Goal: Task Accomplishment & Management: Use online tool/utility

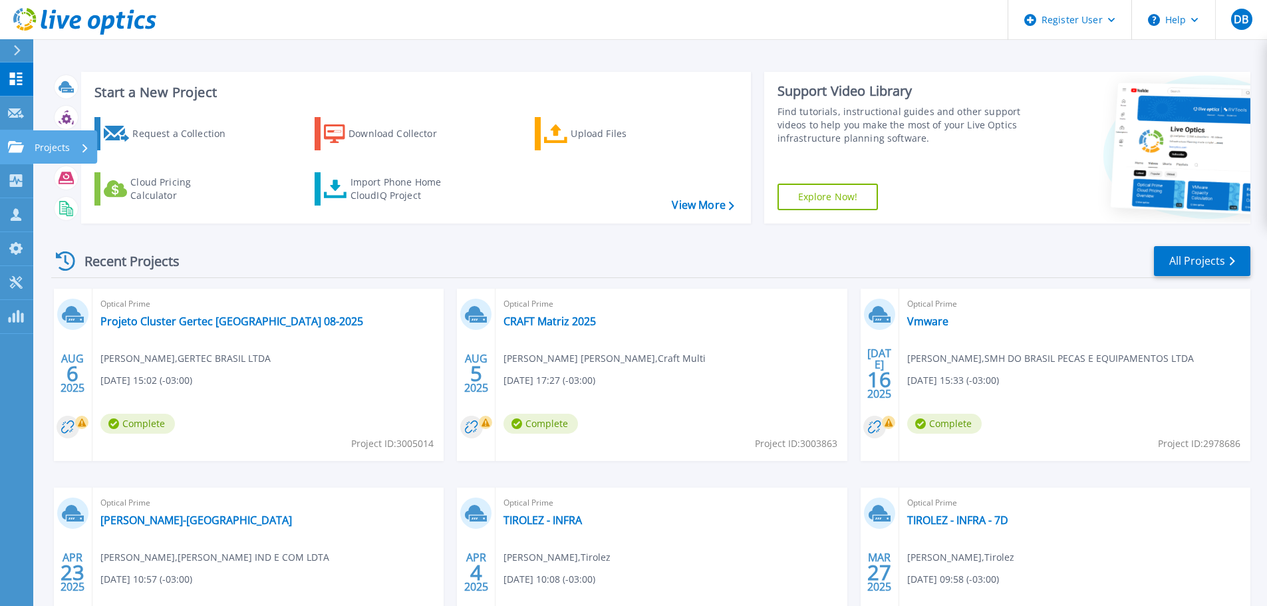
click at [15, 143] on icon at bounding box center [16, 146] width 16 height 11
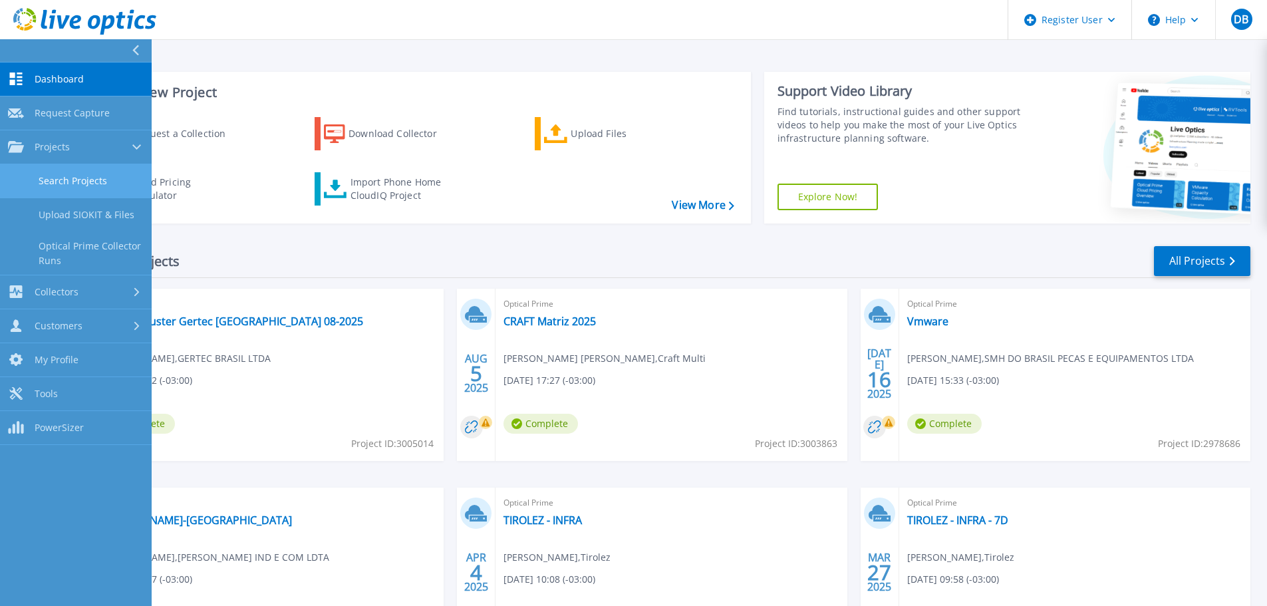
click at [47, 178] on link "Search Projects" at bounding box center [76, 181] width 152 height 34
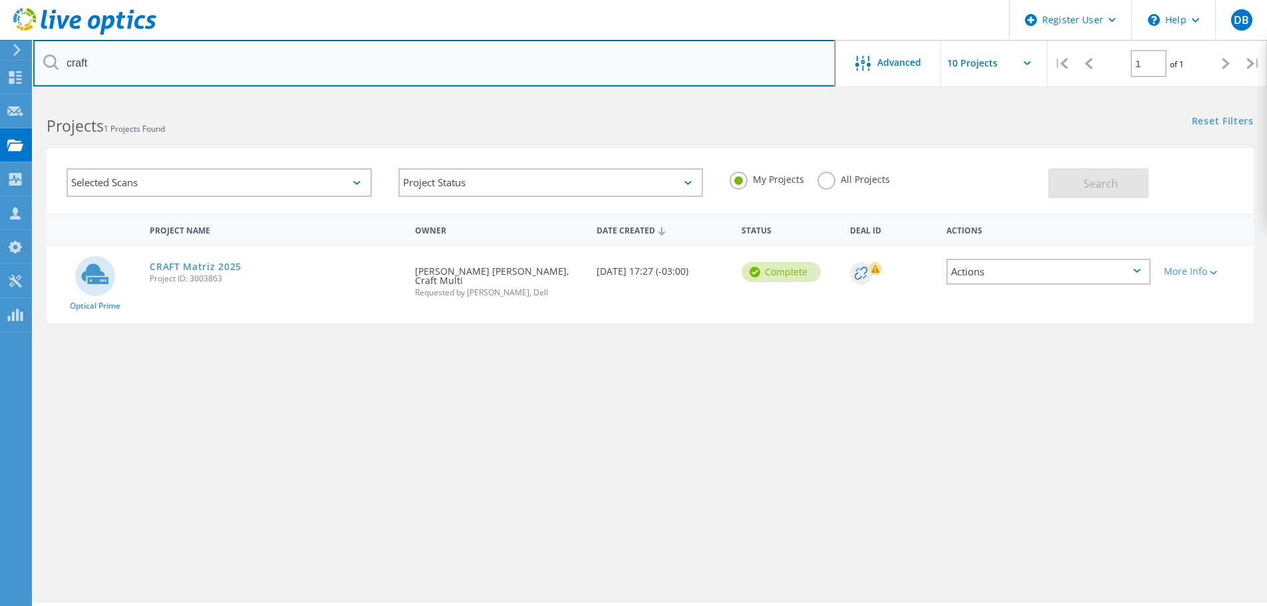
click at [238, 61] on input "craft" at bounding box center [434, 63] width 802 height 47
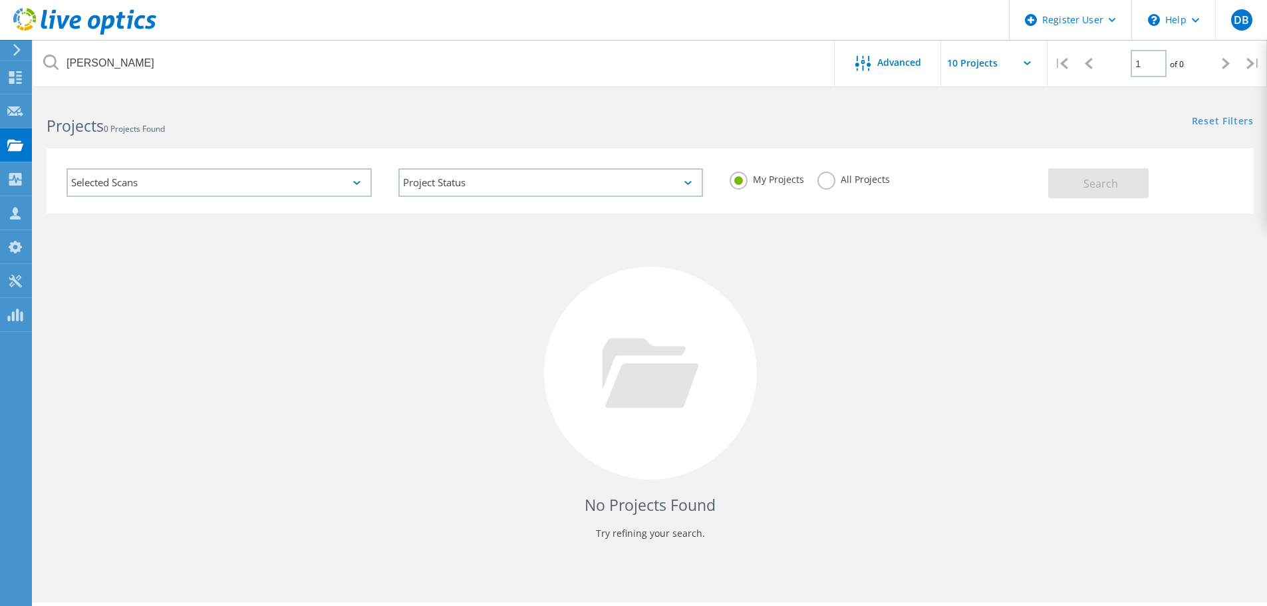
click at [870, 181] on label "All Projects" at bounding box center [853, 178] width 72 height 13
click at [0, 0] on input "All Projects" at bounding box center [0, 0] width 0 height 0
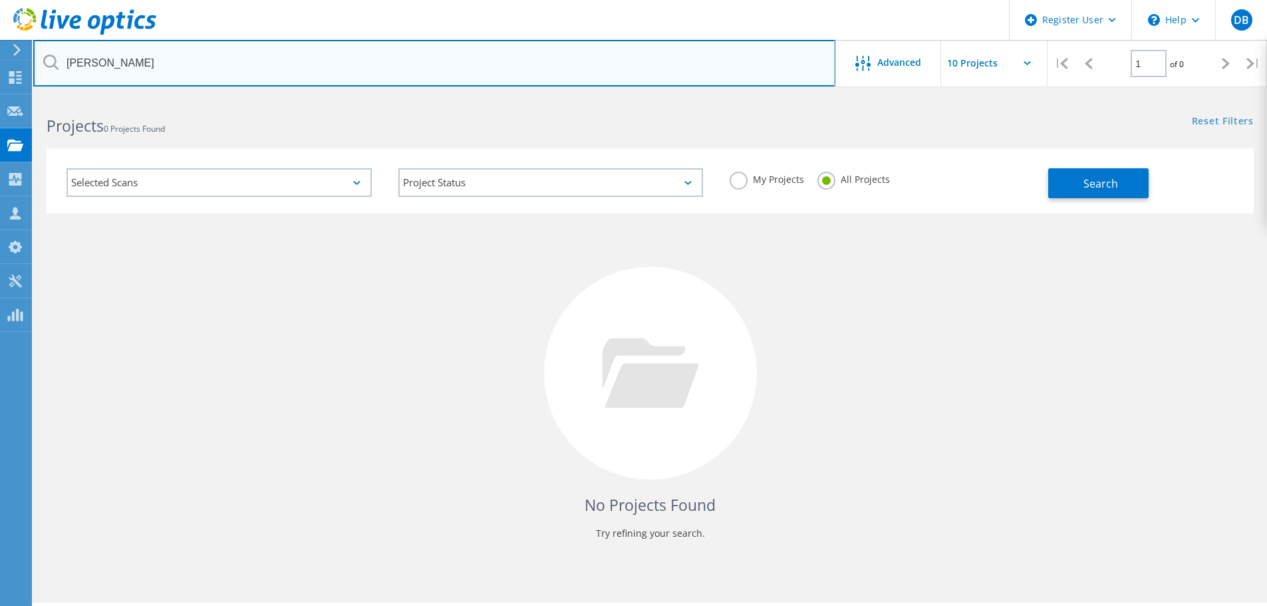
click at [212, 63] on input "ataide" at bounding box center [434, 63] width 802 height 47
type input "luz"
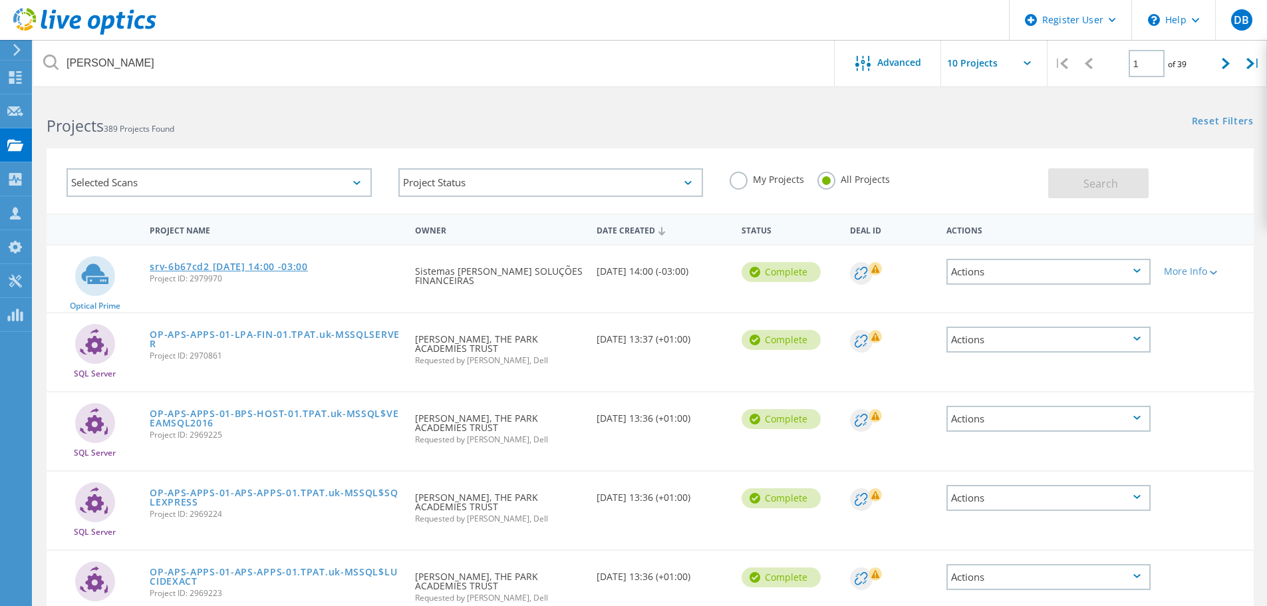
click at [291, 267] on link "srv-6b67cd2 2025-07-17 14:00 -03:00" at bounding box center [229, 266] width 158 height 9
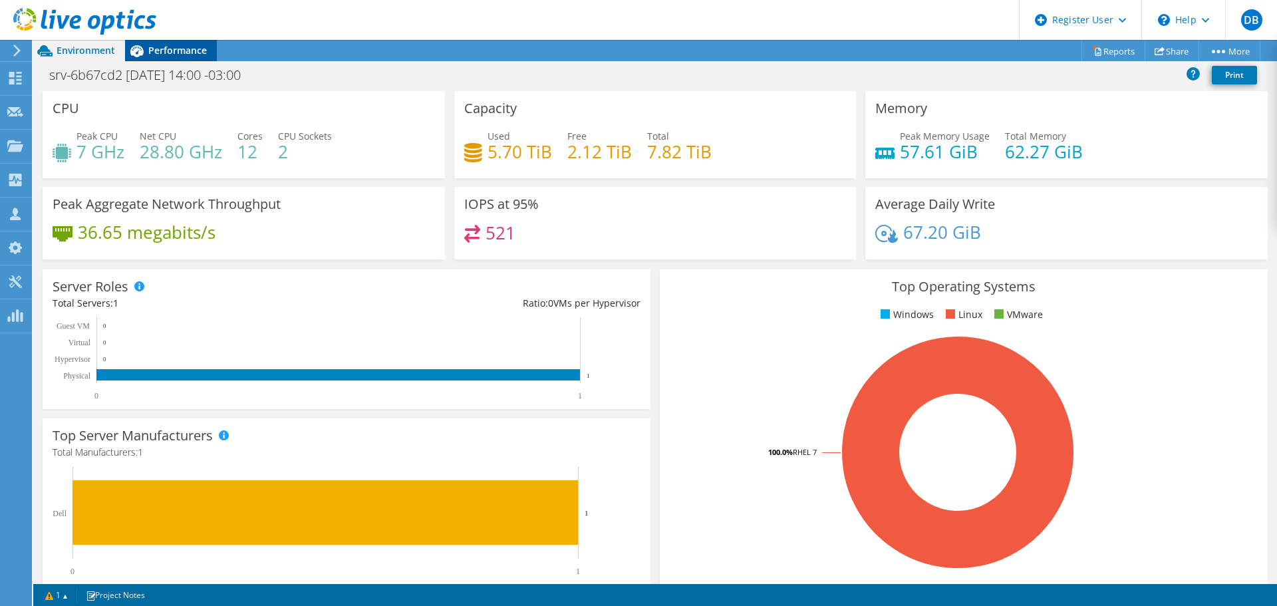
click at [186, 59] on div "Performance" at bounding box center [171, 50] width 92 height 21
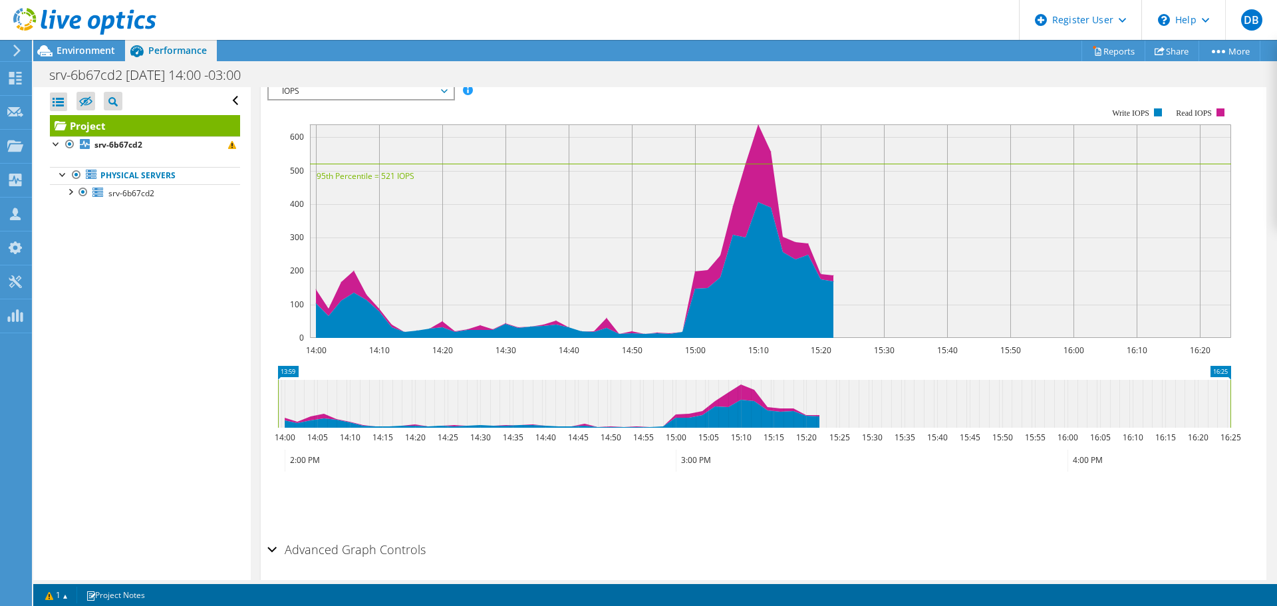
scroll to position [327, 0]
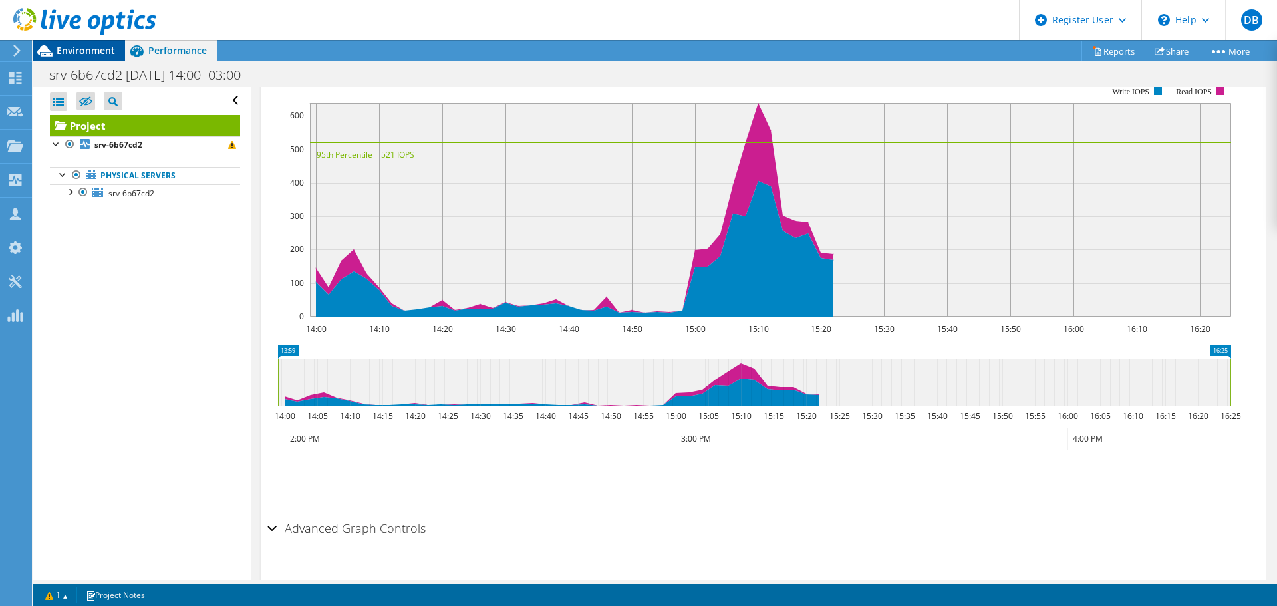
click at [106, 50] on span "Environment" at bounding box center [86, 50] width 59 height 13
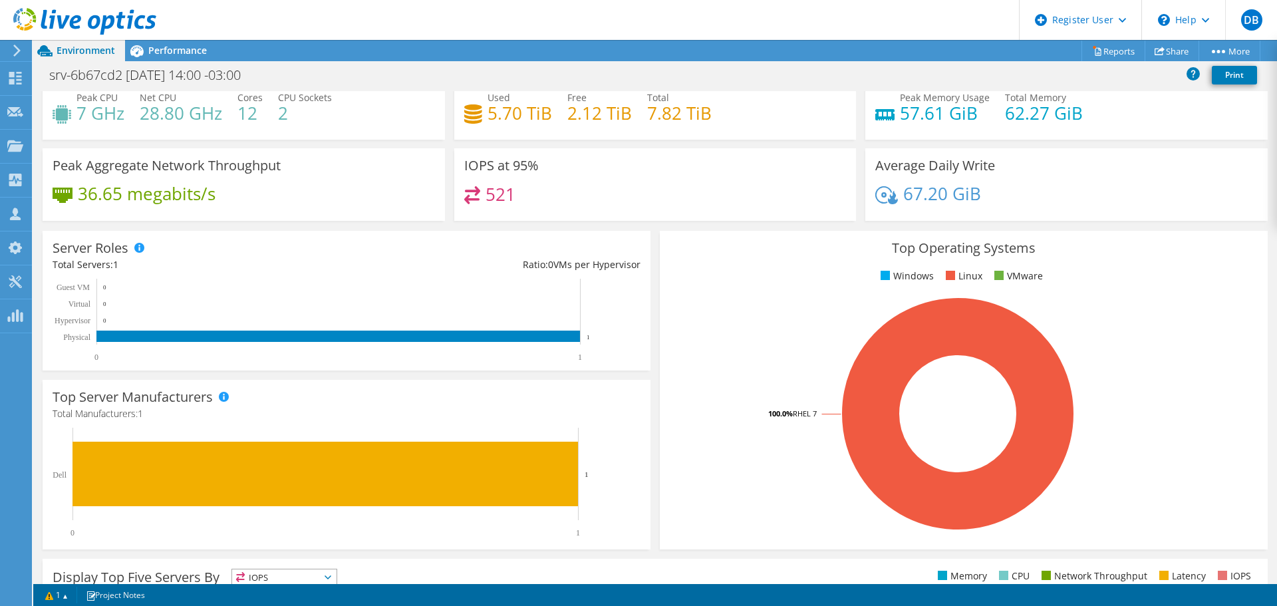
scroll to position [0, 0]
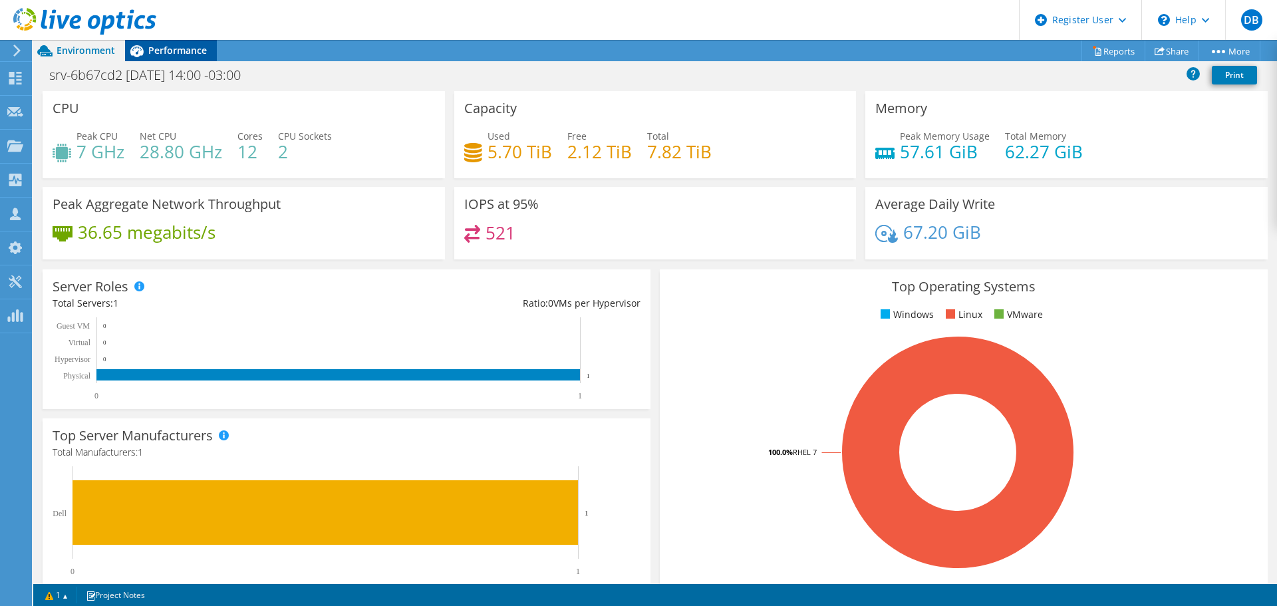
click at [167, 56] on span "Performance" at bounding box center [177, 50] width 59 height 13
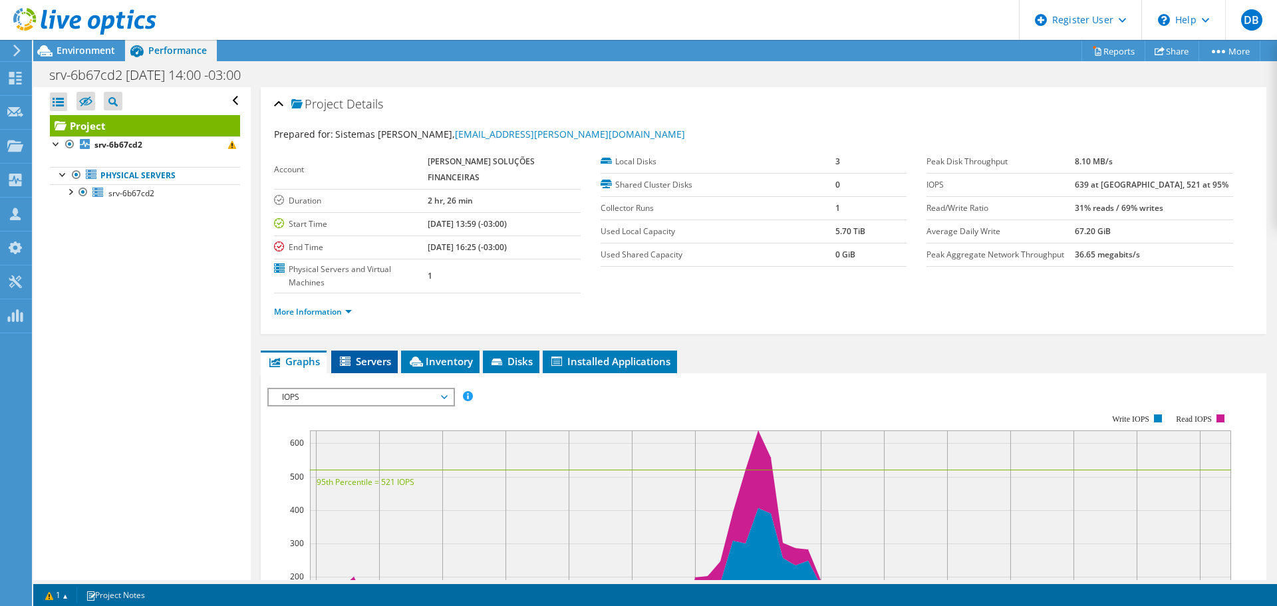
click at [368, 350] on li "Servers" at bounding box center [364, 361] width 66 height 23
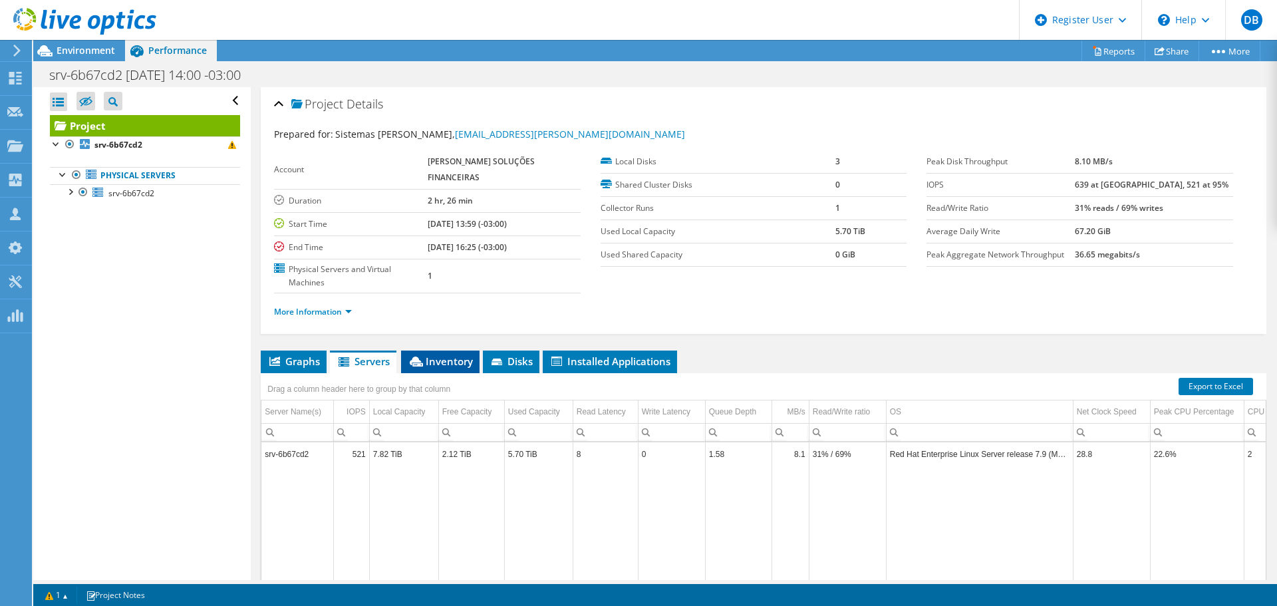
click at [460, 350] on li "Inventory" at bounding box center [440, 361] width 78 height 23
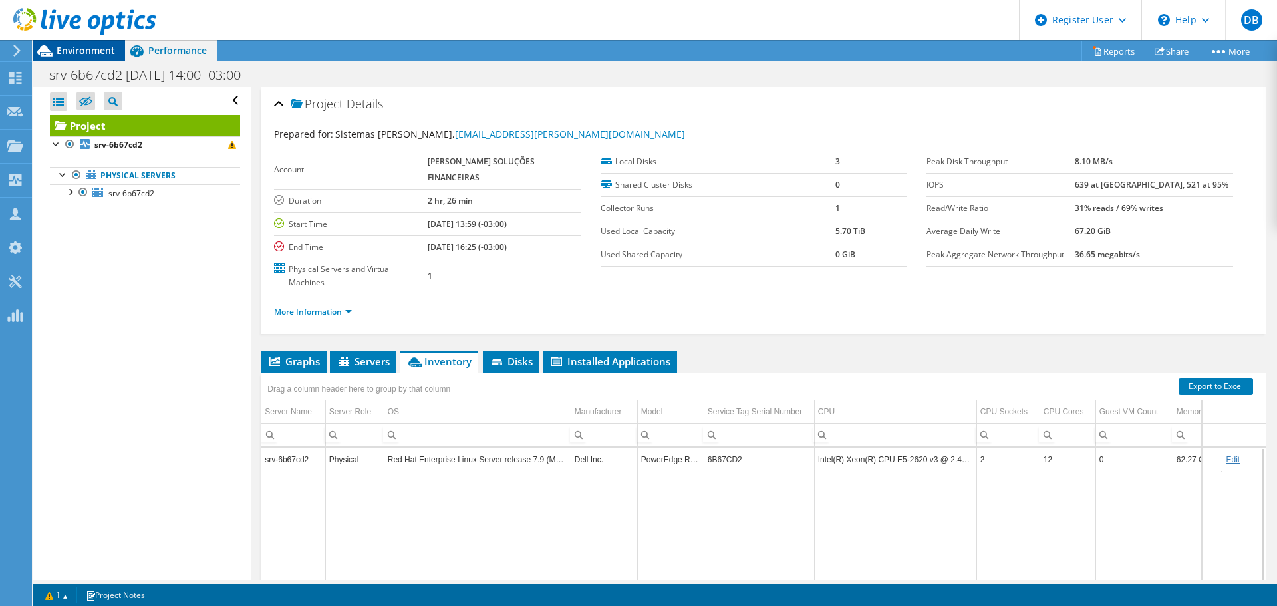
click at [85, 49] on span "Environment" at bounding box center [86, 50] width 59 height 13
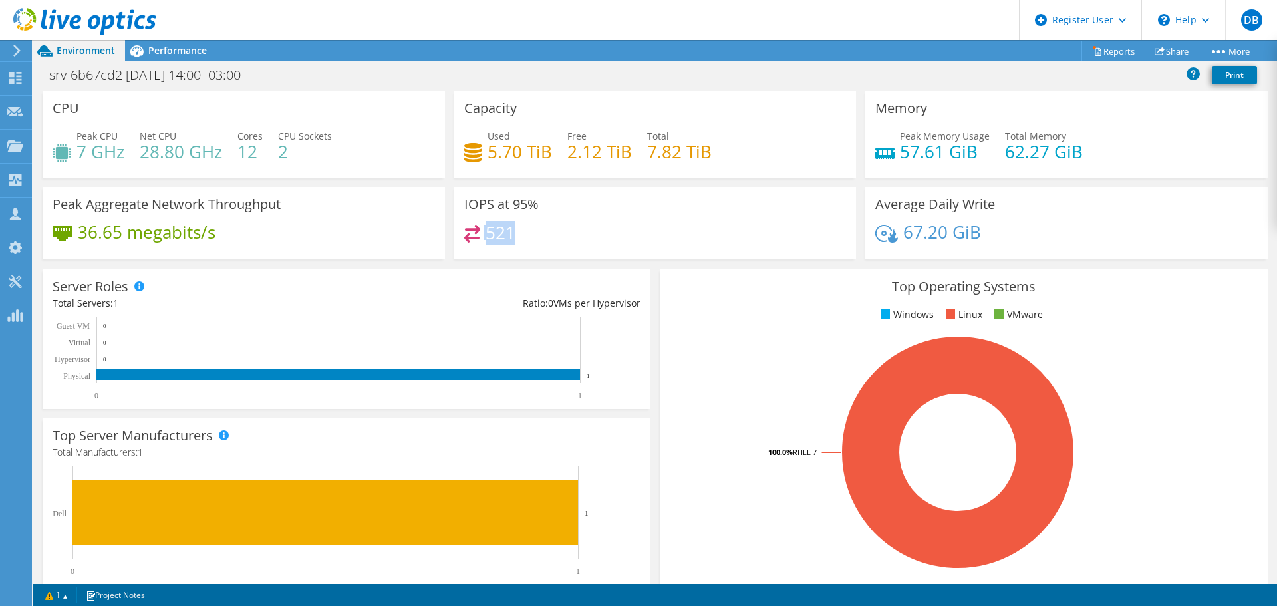
drag, startPoint x: 511, startPoint y: 237, endPoint x: 456, endPoint y: 237, distance: 55.9
click at [456, 237] on div "IOPS at 95% 521" at bounding box center [655, 223] width 402 height 72
click at [168, 54] on span "Performance" at bounding box center [177, 50] width 59 height 13
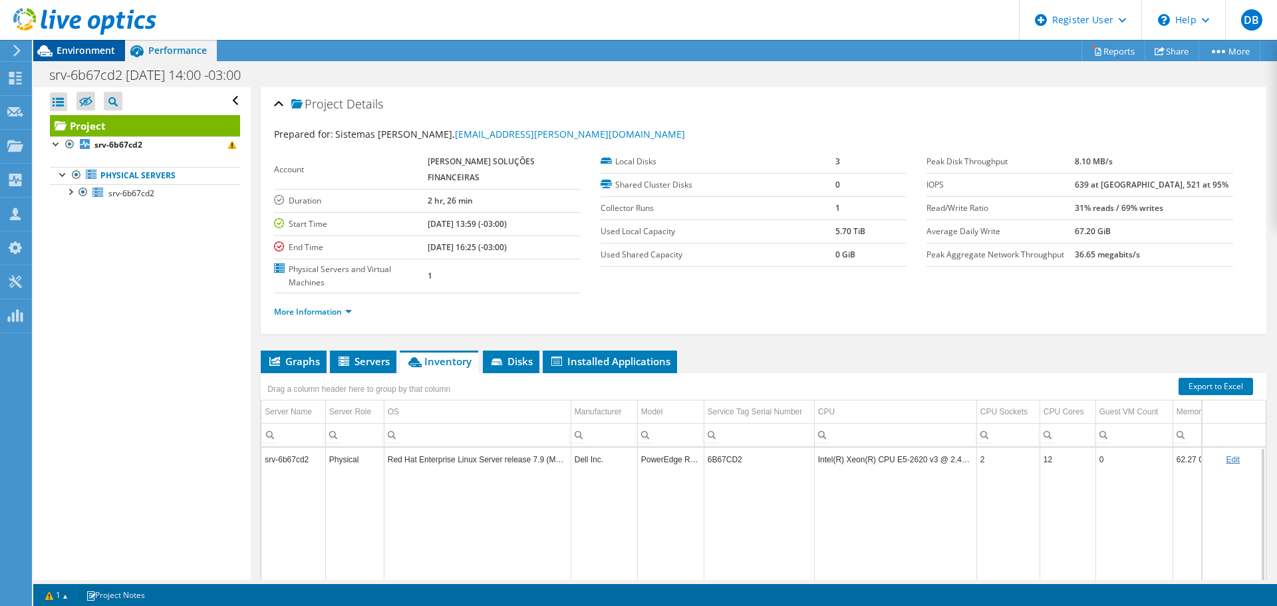
click at [68, 50] on span "Environment" at bounding box center [86, 50] width 59 height 13
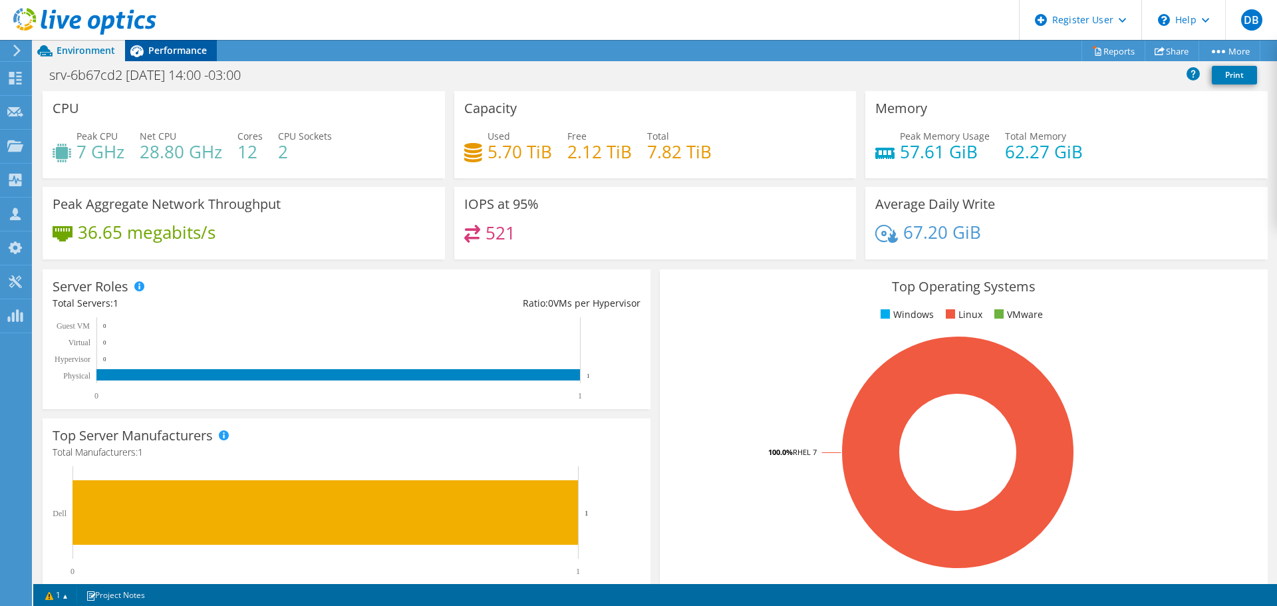
click at [172, 55] on span "Performance" at bounding box center [177, 50] width 59 height 13
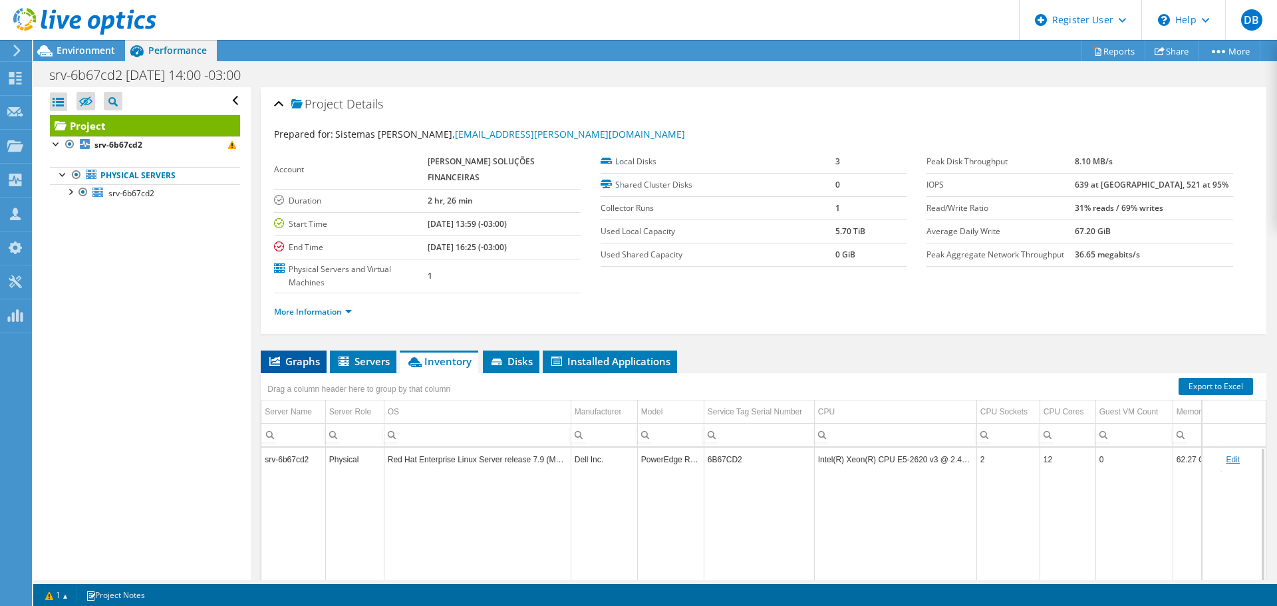
click at [277, 350] on li "Graphs" at bounding box center [294, 361] width 66 height 23
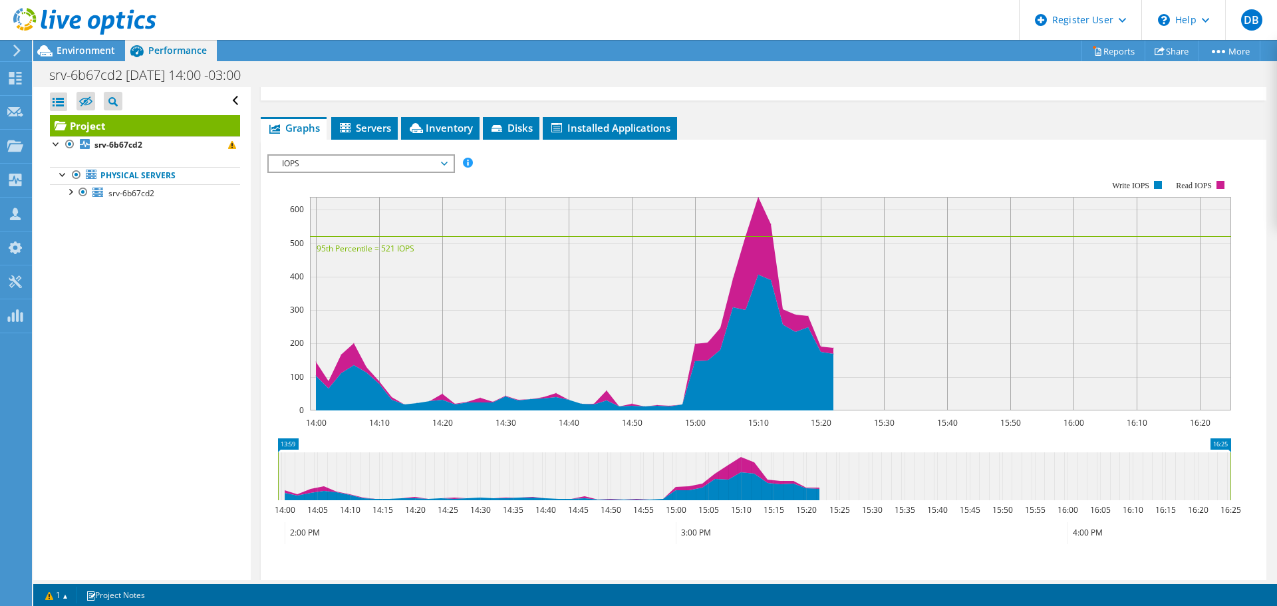
scroll to position [266, 0]
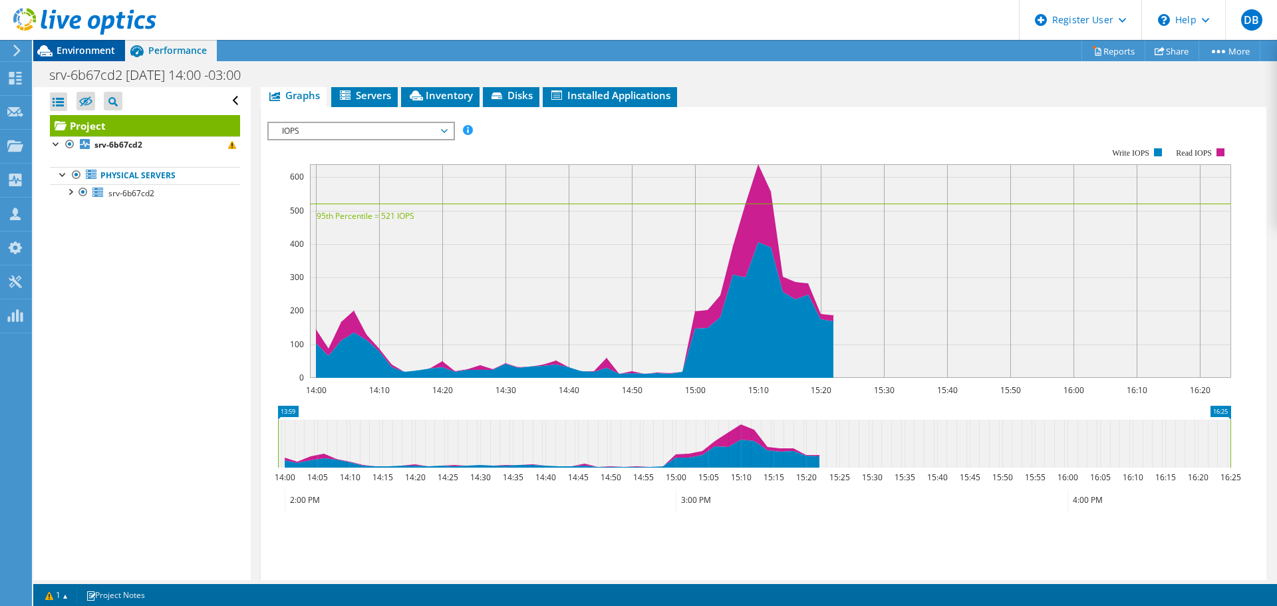
click at [96, 55] on span "Environment" at bounding box center [86, 50] width 59 height 13
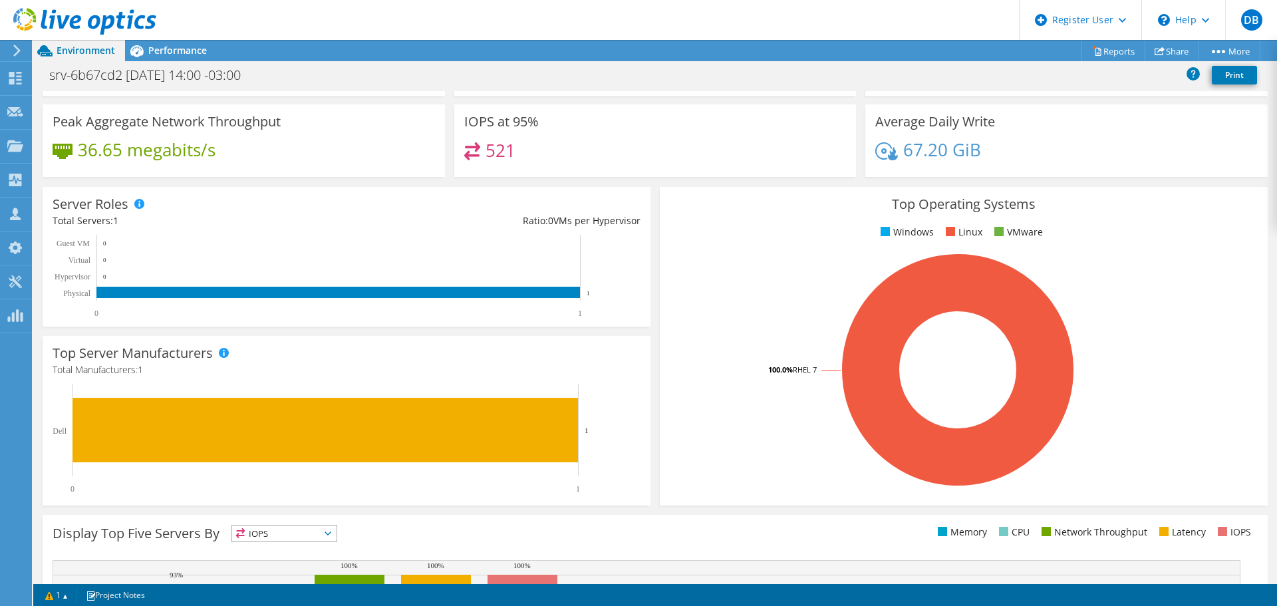
scroll to position [0, 0]
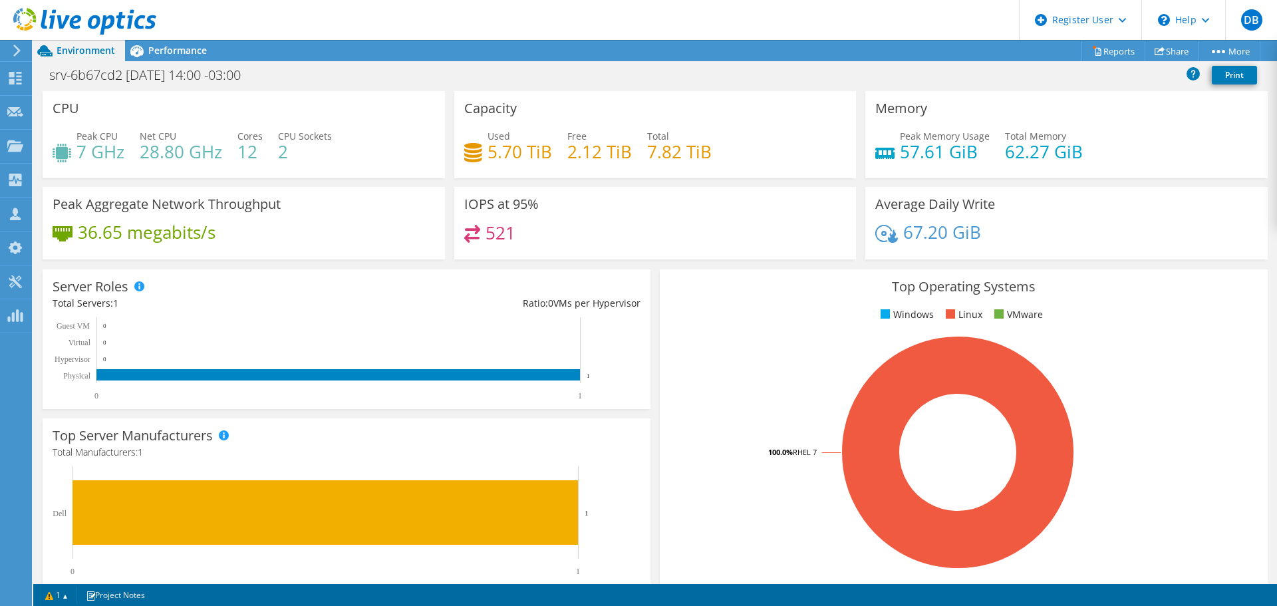
click at [138, 44] on div at bounding box center [78, 22] width 156 height 45
click at [157, 55] on span "Performance" at bounding box center [177, 50] width 59 height 13
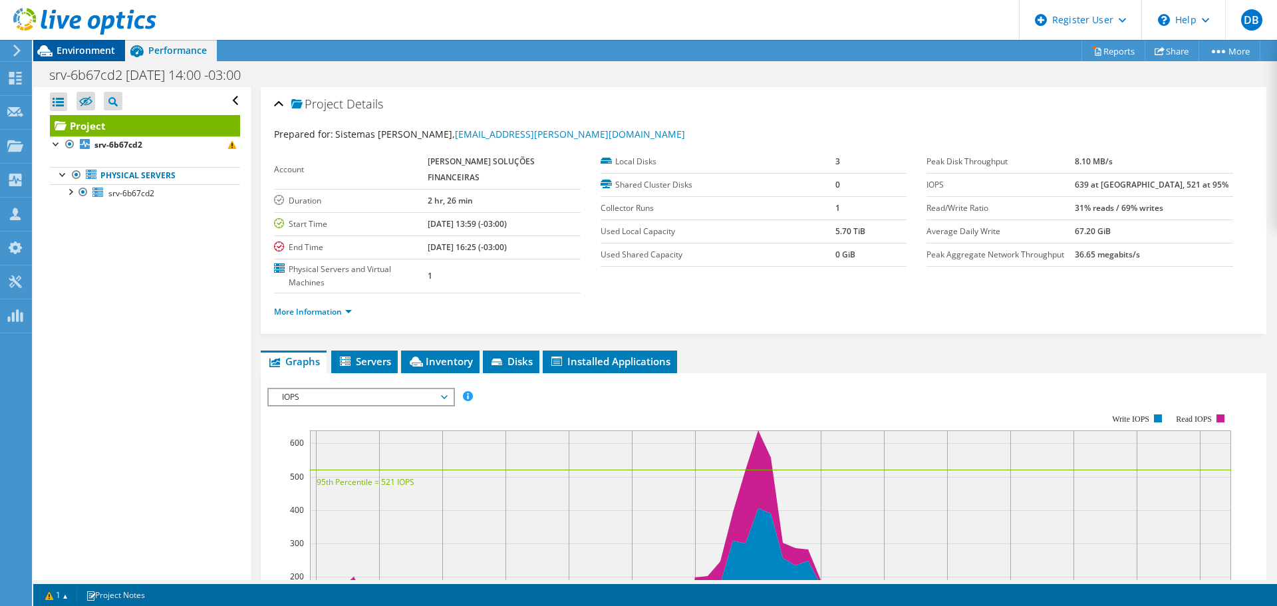
click at [94, 49] on span "Environment" at bounding box center [86, 50] width 59 height 13
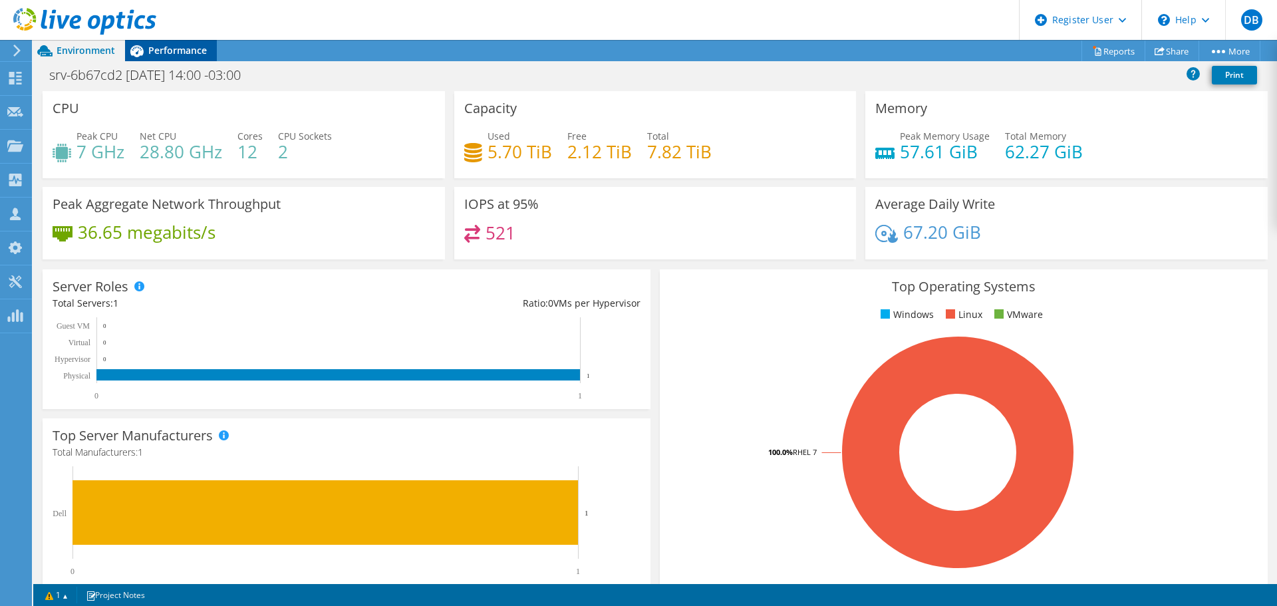
click at [208, 57] on div "Performance" at bounding box center [171, 50] width 92 height 21
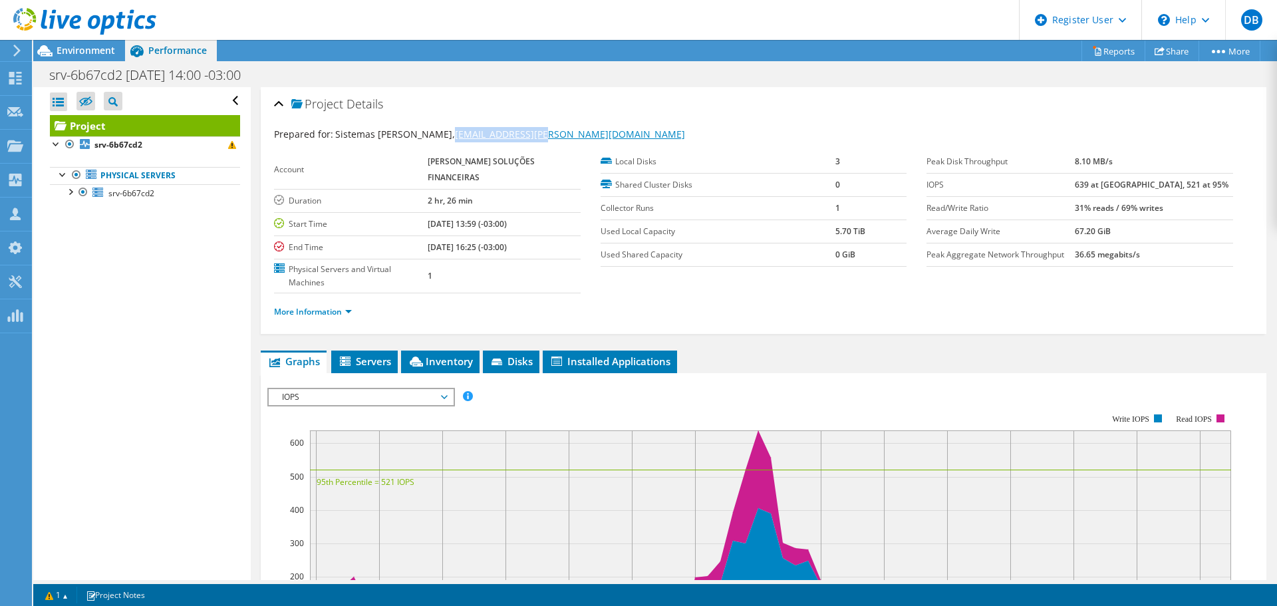
drag, startPoint x: 491, startPoint y: 133, endPoint x: 398, endPoint y: 134, distance: 93.8
click at [398, 134] on div "Prepared for: Sistemas LUZ, sistema@luz-ef.com" at bounding box center [763, 134] width 979 height 15
copy link "sistema@luz-ef.com"
drag, startPoint x: 88, startPoint y: 49, endPoint x: 87, endPoint y: 59, distance: 9.3
click at [88, 49] on span "Environment" at bounding box center [86, 50] width 59 height 13
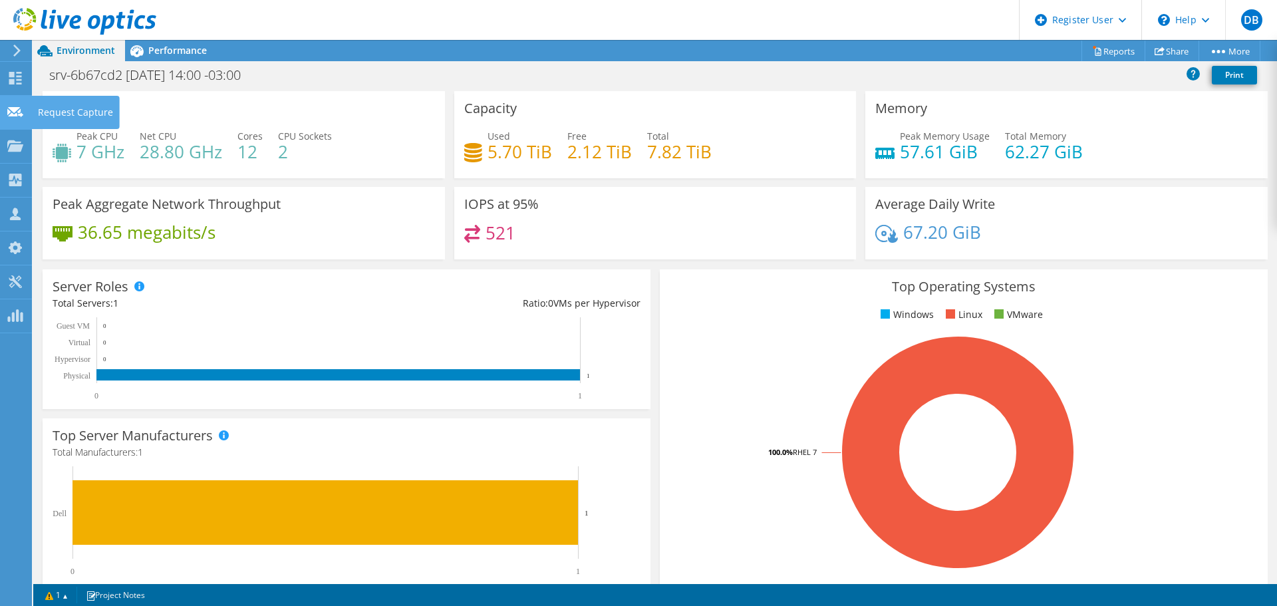
click at [17, 118] on icon at bounding box center [15, 112] width 16 height 13
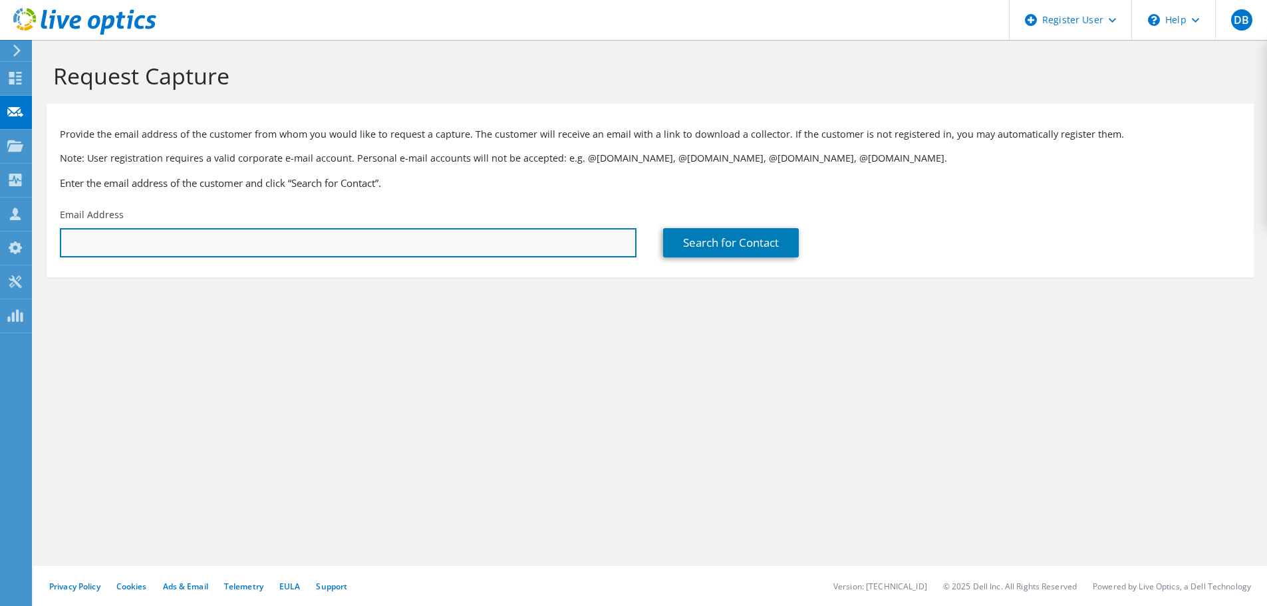
click at [221, 235] on input "text" at bounding box center [348, 242] width 577 height 29
paste input "sistema@luz-ef.com"
type input "sistema@luz-ef.com"
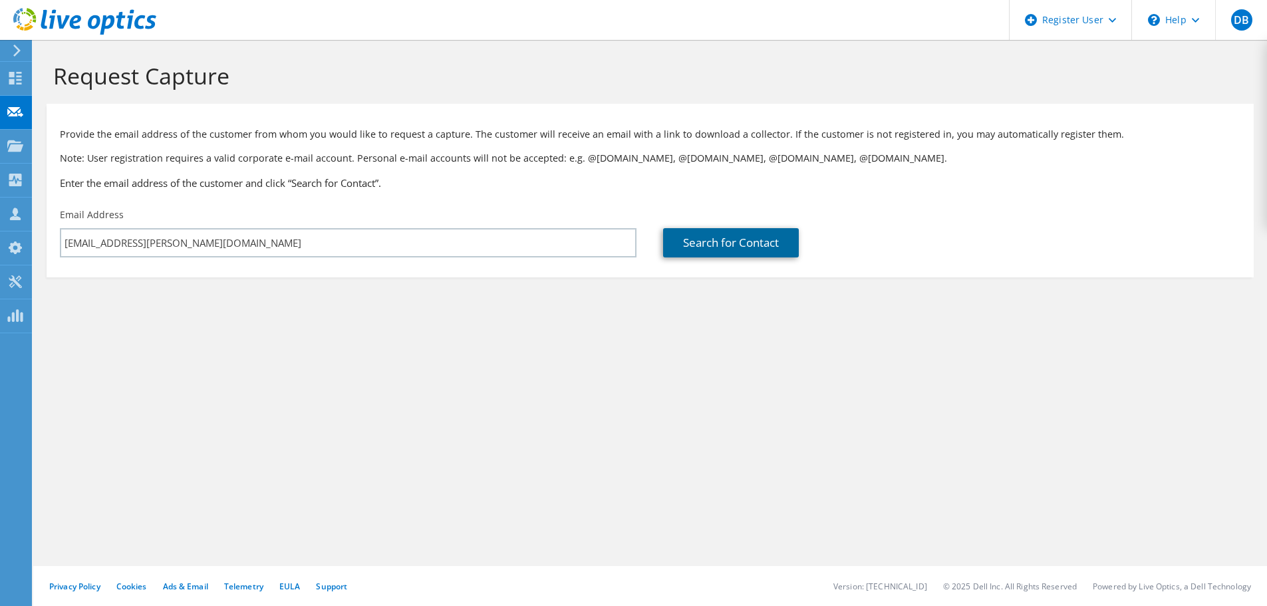
click at [753, 245] on link "Search for Contact" at bounding box center [731, 242] width 136 height 29
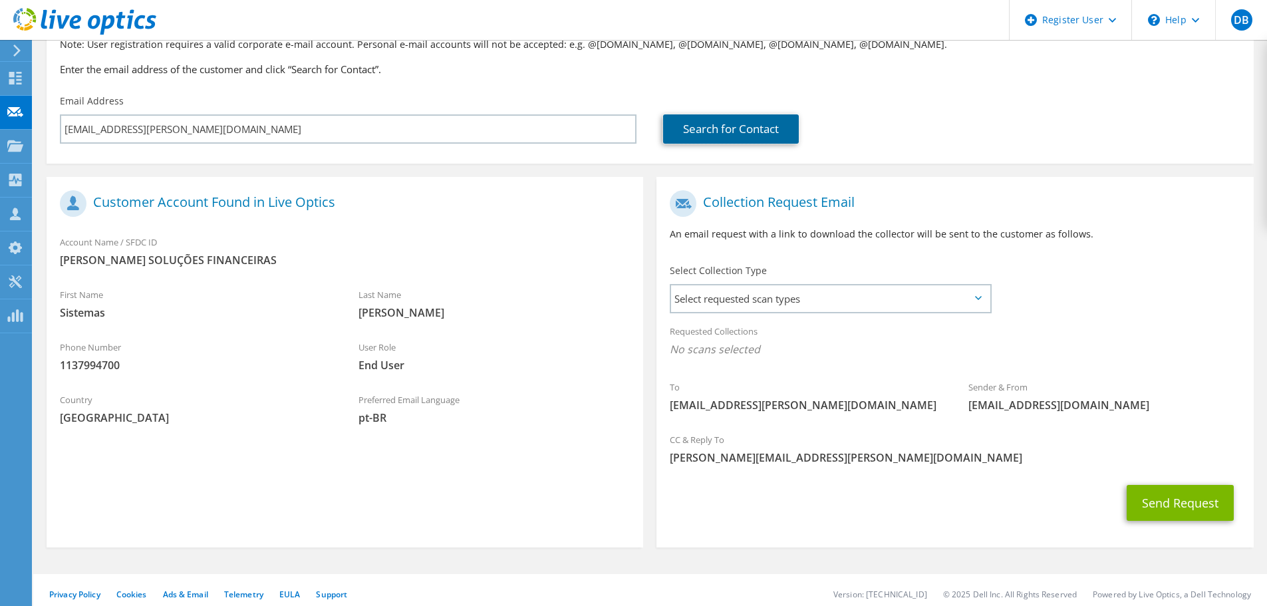
scroll to position [122, 0]
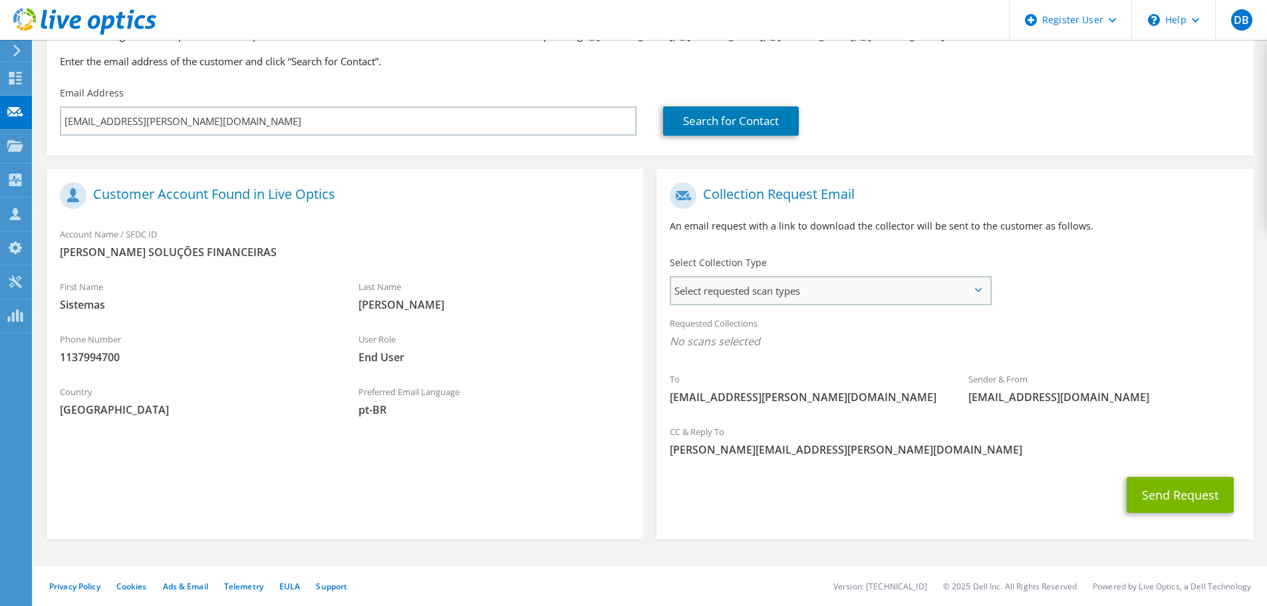
click at [825, 292] on span "Select requested scan types" at bounding box center [830, 290] width 319 height 27
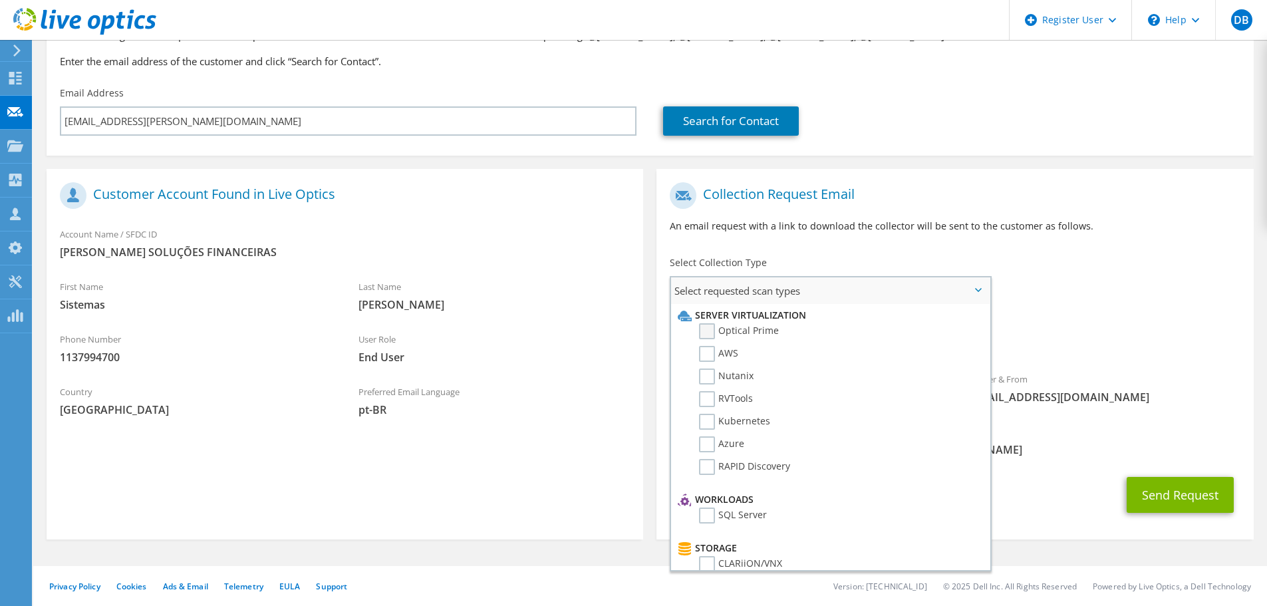
click at [763, 331] on label "Optical Prime" at bounding box center [739, 331] width 80 height 16
click at [0, 0] on input "Optical Prime" at bounding box center [0, 0] width 0 height 0
click at [1121, 520] on div "Send Request" at bounding box center [954, 498] width 597 height 49
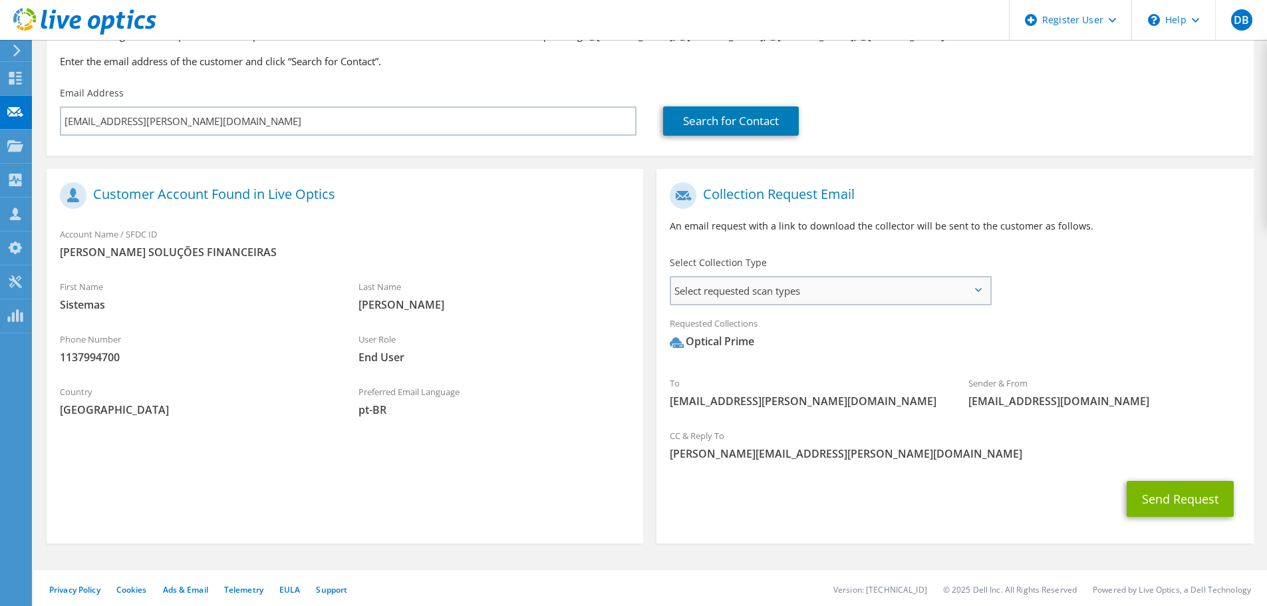
click at [847, 283] on span "Select requested scan types" at bounding box center [830, 290] width 319 height 27
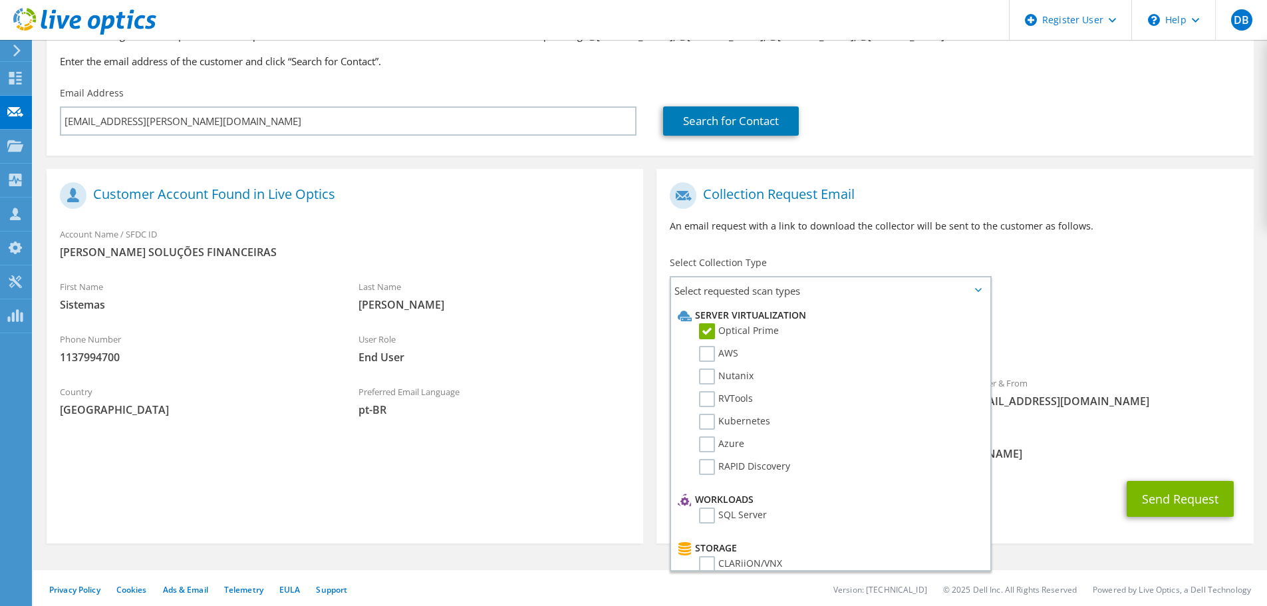
click at [1033, 485] on div "Send Request" at bounding box center [954, 498] width 597 height 49
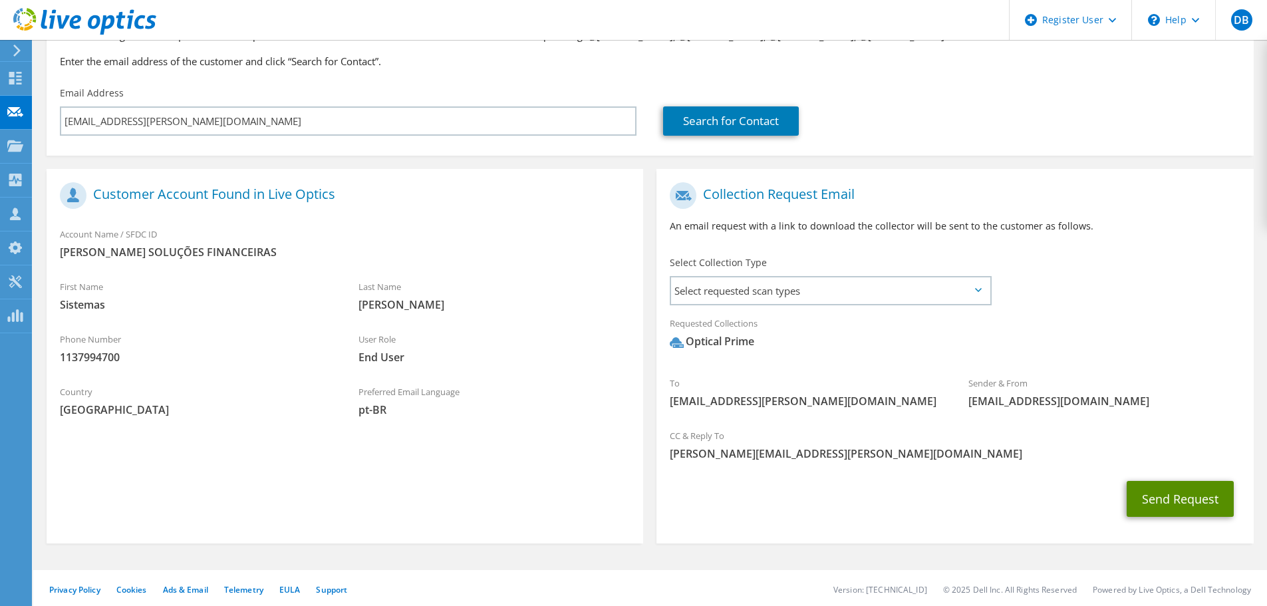
click at [1168, 503] on button "Send Request" at bounding box center [1180, 499] width 107 height 36
